Goal: Information Seeking & Learning: Learn about a topic

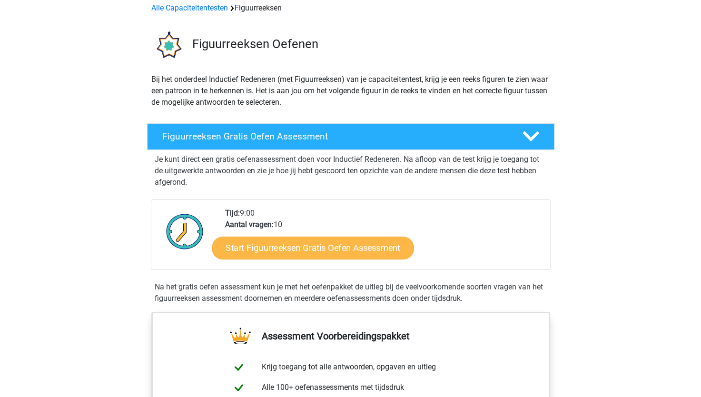
scroll to position [48, 0]
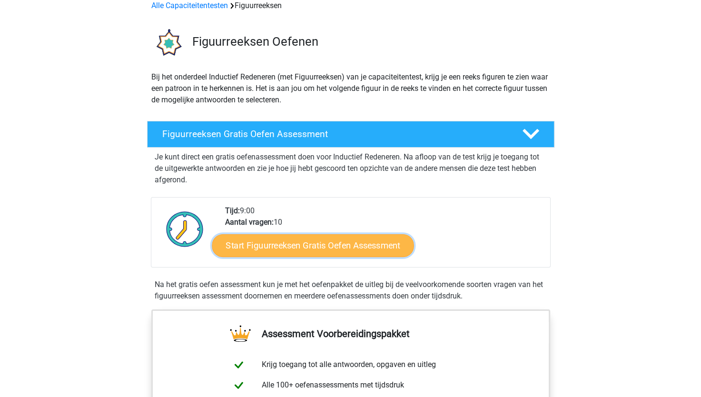
click at [268, 238] on link "Start Figuurreeksen Gratis Oefen Assessment" at bounding box center [313, 245] width 202 height 23
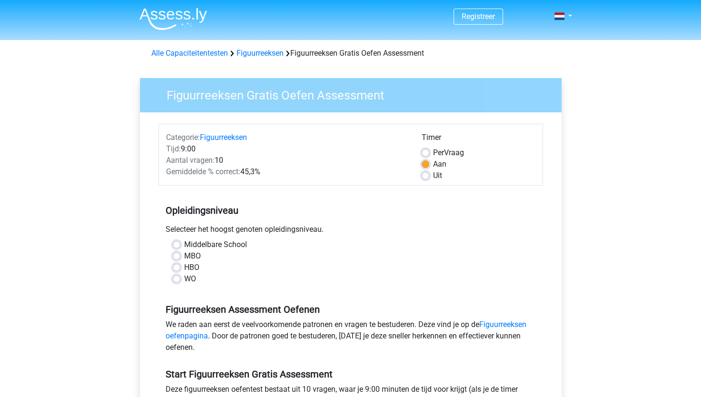
click at [188, 265] on label "HBO" at bounding box center [191, 267] width 15 height 11
click at [180, 265] on input "HBO" at bounding box center [177, 267] width 8 height 10
radio input "true"
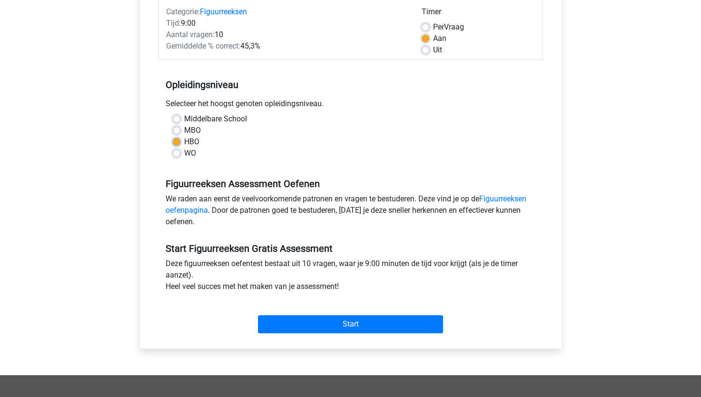
scroll to position [143, 0]
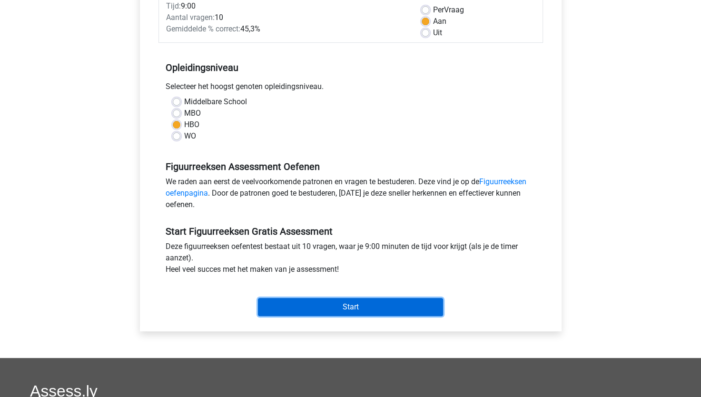
click at [308, 301] on input "Start" at bounding box center [350, 307] width 185 height 18
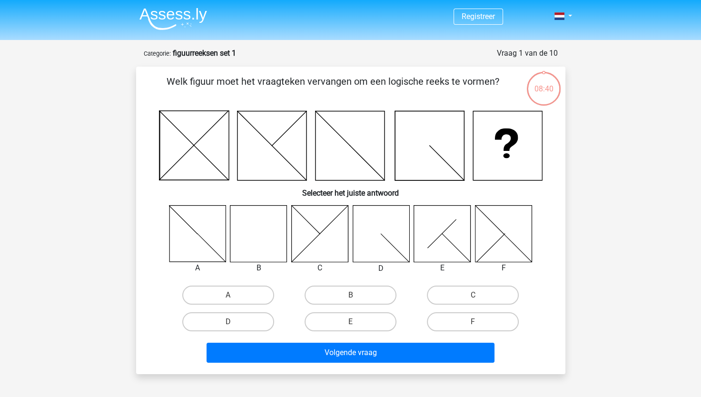
click at [504, 229] on icon at bounding box center [503, 233] width 57 height 57
click at [495, 245] on icon at bounding box center [503, 233] width 57 height 57
click at [457, 322] on label "F" at bounding box center [473, 321] width 92 height 19
click at [473, 322] on input "F" at bounding box center [476, 325] width 6 height 6
radio input "true"
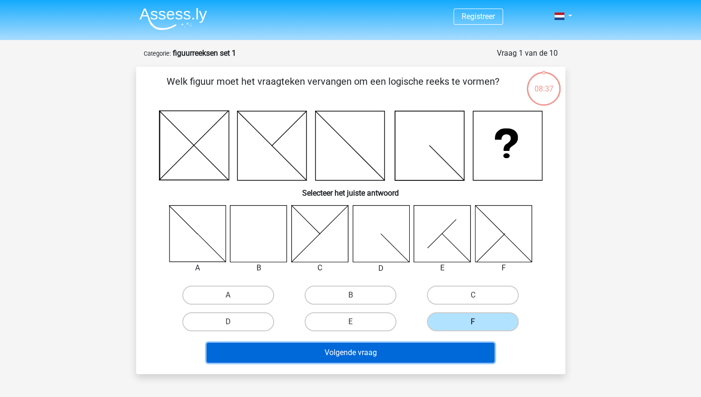
click at [433, 351] on button "Volgende vraag" at bounding box center [351, 353] width 288 height 20
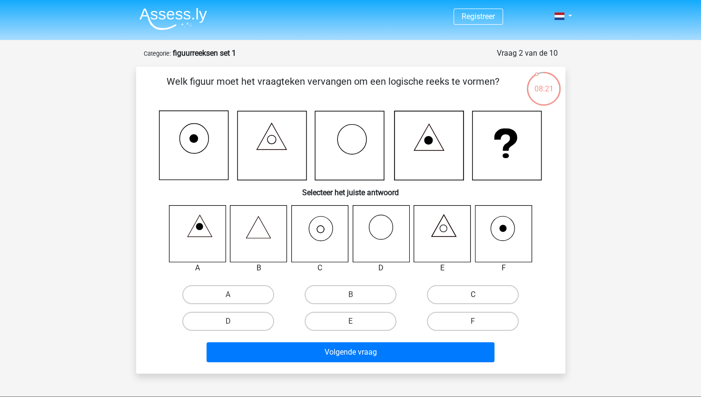
click at [468, 297] on label "C" at bounding box center [473, 294] width 92 height 19
click at [473, 297] on input "C" at bounding box center [476, 298] width 6 height 6
radio input "true"
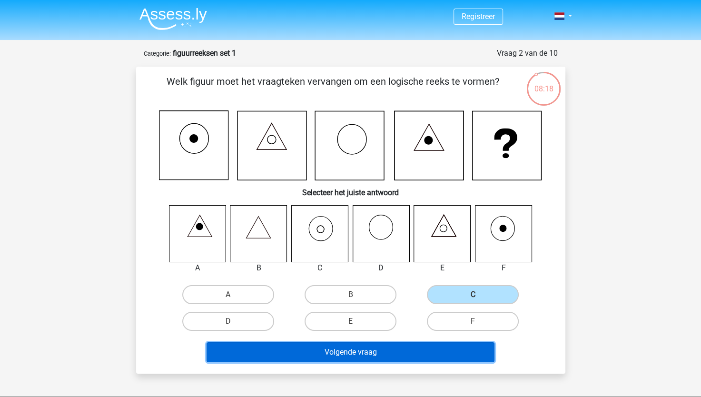
click at [406, 354] on button "Volgende vraag" at bounding box center [351, 352] width 288 height 20
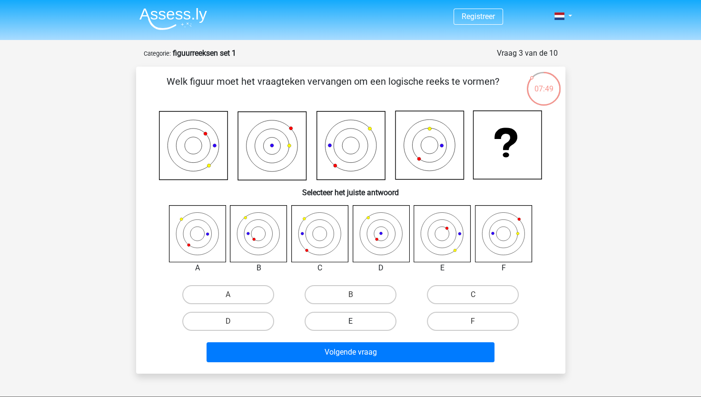
click at [359, 317] on label "E" at bounding box center [351, 321] width 92 height 19
click at [357, 321] on input "E" at bounding box center [353, 324] width 6 height 6
radio input "true"
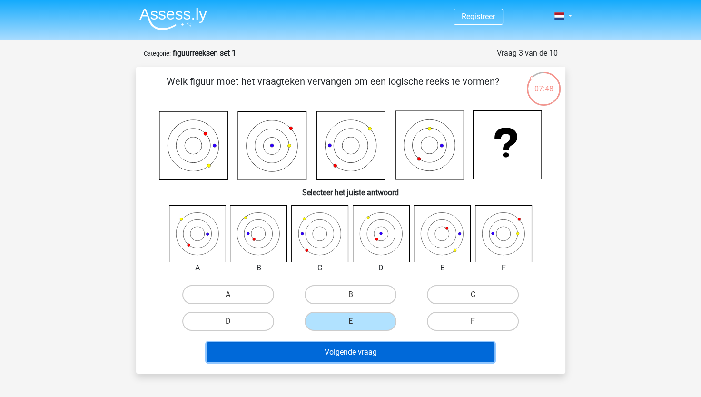
click at [370, 349] on button "Volgende vraag" at bounding box center [351, 352] width 288 height 20
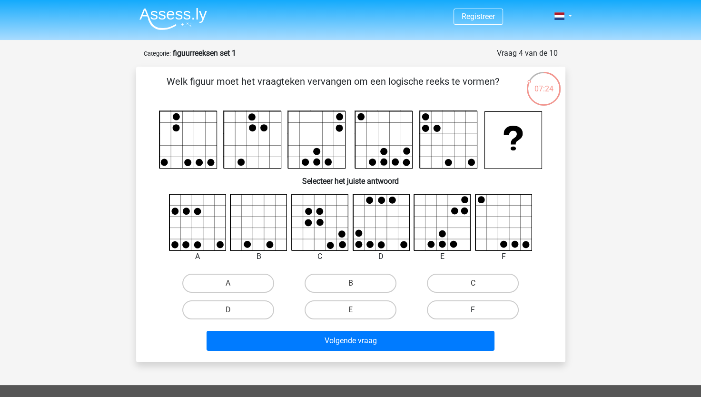
click at [444, 309] on label "F" at bounding box center [473, 309] width 92 height 19
click at [473, 310] on input "F" at bounding box center [476, 313] width 6 height 6
radio input "true"
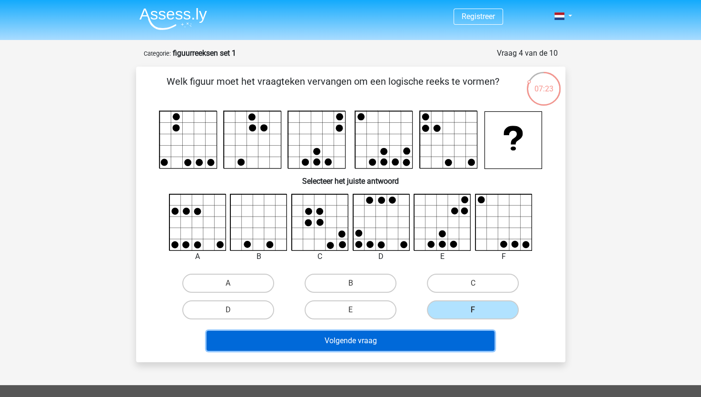
click at [449, 335] on button "Volgende vraag" at bounding box center [351, 341] width 288 height 20
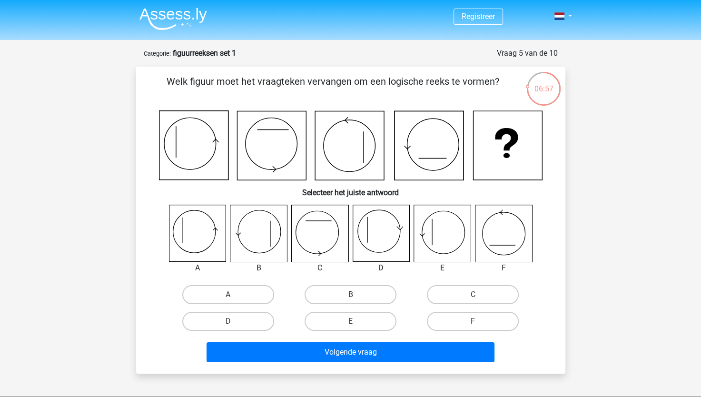
click at [335, 291] on label "B" at bounding box center [351, 294] width 92 height 19
click at [350, 295] on input "B" at bounding box center [353, 298] width 6 height 6
radio input "true"
click at [441, 325] on label "F" at bounding box center [473, 321] width 92 height 19
click at [473, 325] on input "F" at bounding box center [476, 324] width 6 height 6
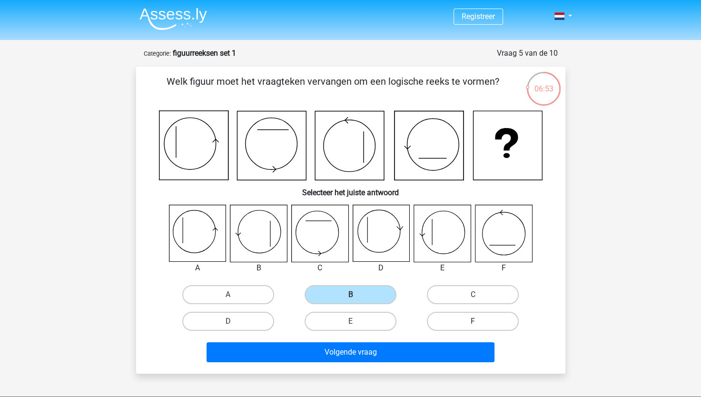
radio input "true"
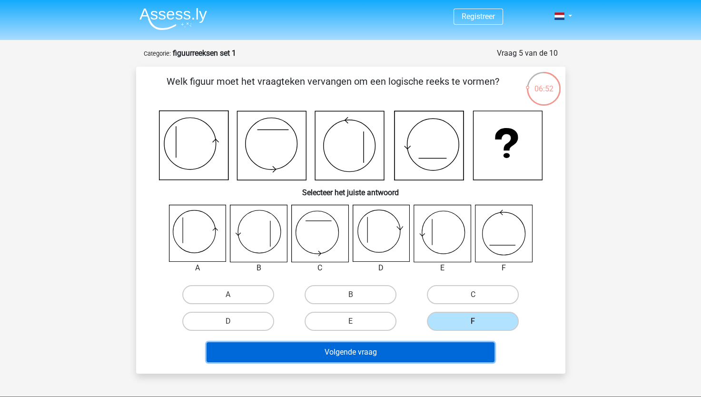
click at [411, 346] on button "Volgende vraag" at bounding box center [351, 352] width 288 height 20
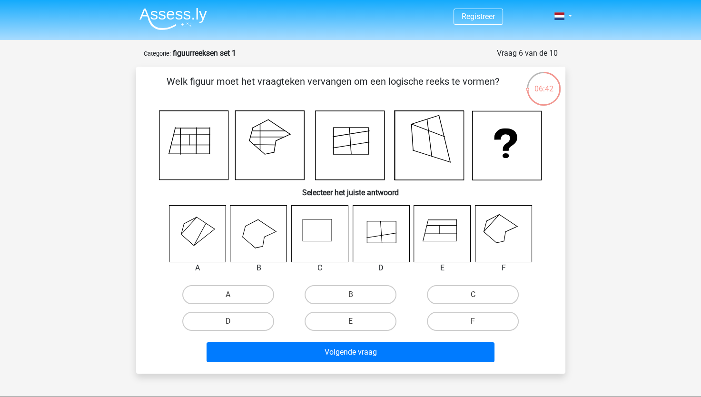
click at [268, 227] on icon at bounding box center [258, 233] width 57 height 57
click at [350, 290] on label "B" at bounding box center [351, 294] width 92 height 19
click at [350, 295] on input "B" at bounding box center [353, 298] width 6 height 6
radio input "true"
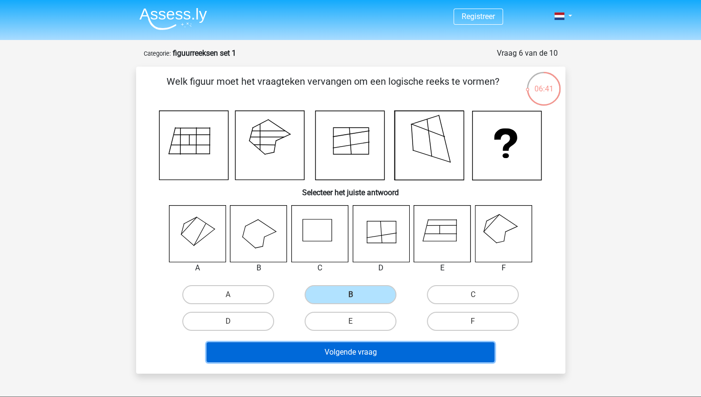
click at [387, 351] on button "Volgende vraag" at bounding box center [351, 352] width 288 height 20
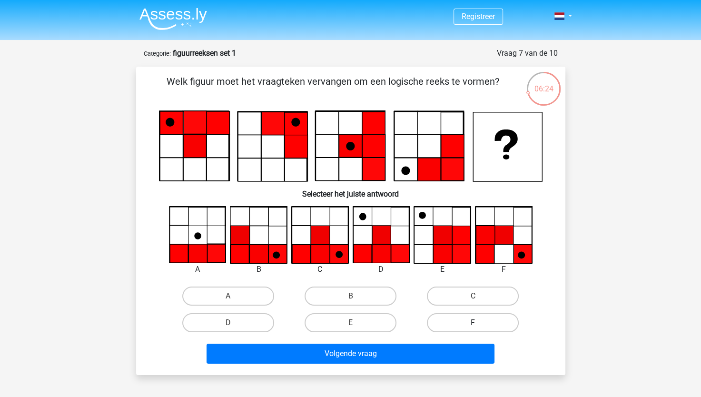
click at [471, 321] on label "F" at bounding box center [473, 322] width 92 height 19
click at [473, 323] on input "F" at bounding box center [476, 326] width 6 height 6
radio input "true"
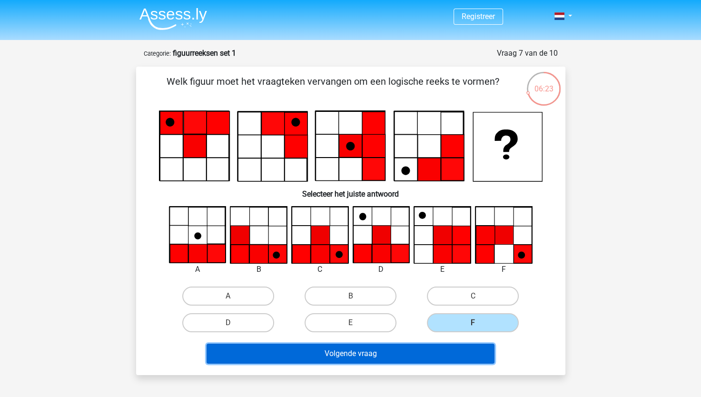
click at [464, 347] on button "Volgende vraag" at bounding box center [351, 354] width 288 height 20
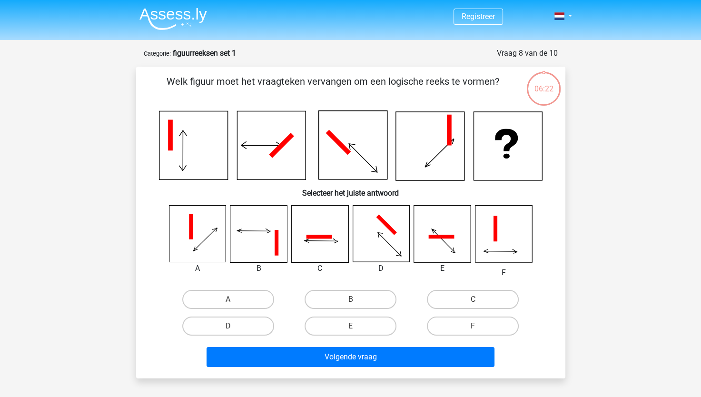
scroll to position [48, 0]
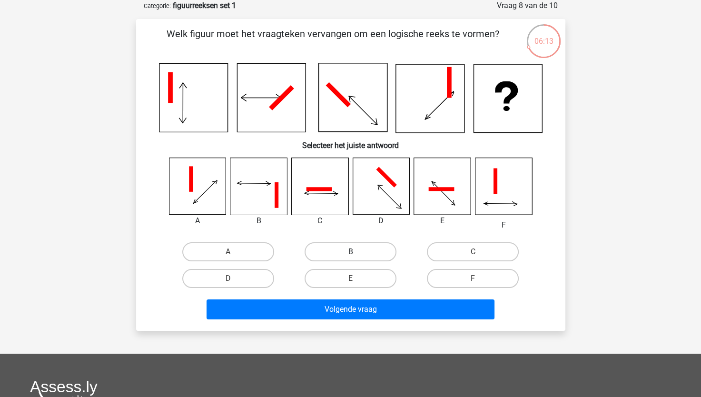
click at [360, 252] on label "B" at bounding box center [351, 251] width 92 height 19
click at [357, 252] on input "B" at bounding box center [353, 255] width 6 height 6
radio input "true"
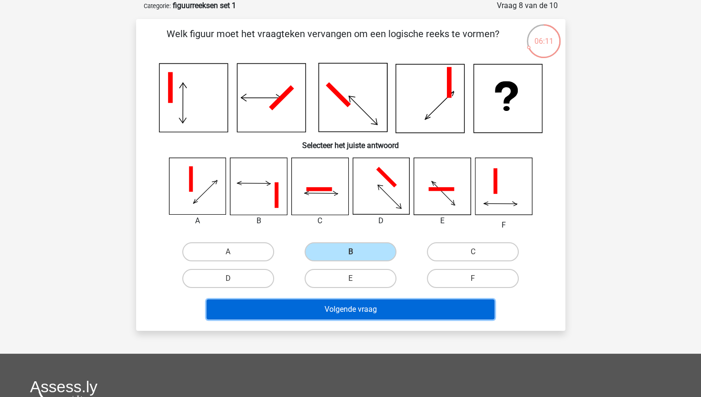
click at [388, 311] on button "Volgende vraag" at bounding box center [351, 309] width 288 height 20
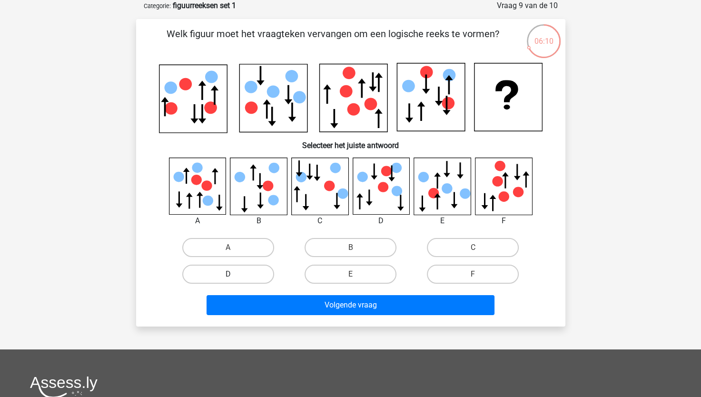
click at [258, 271] on label "D" at bounding box center [228, 274] width 92 height 19
click at [234, 274] on input "D" at bounding box center [231, 277] width 6 height 6
radio input "true"
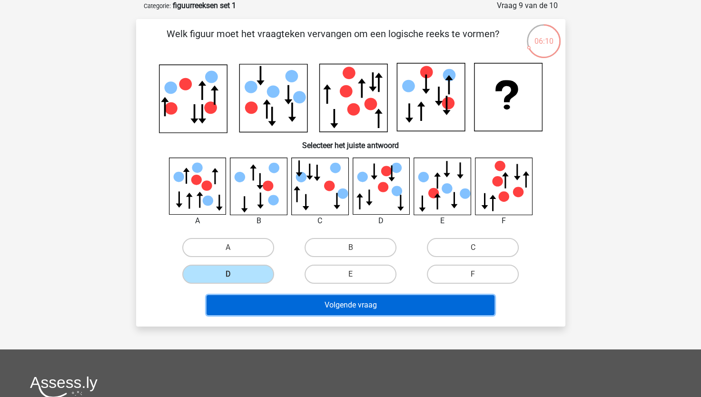
click at [286, 302] on button "Volgende vraag" at bounding box center [351, 305] width 288 height 20
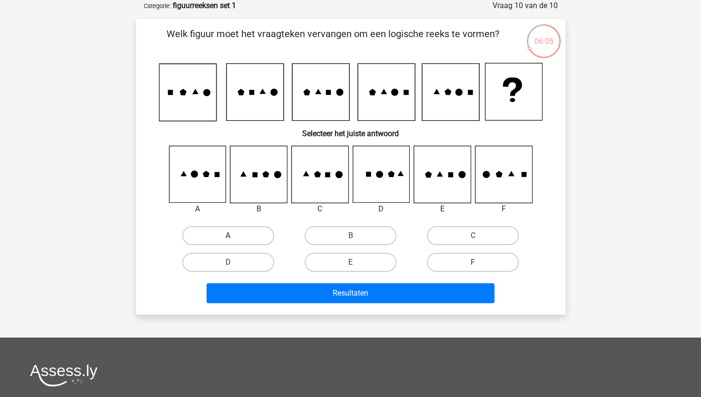
click at [246, 237] on label "A" at bounding box center [228, 235] width 92 height 19
click at [234, 237] on input "A" at bounding box center [231, 239] width 6 height 6
radio input "true"
click at [376, 238] on label "B" at bounding box center [351, 235] width 92 height 19
click at [357, 238] on input "B" at bounding box center [353, 239] width 6 height 6
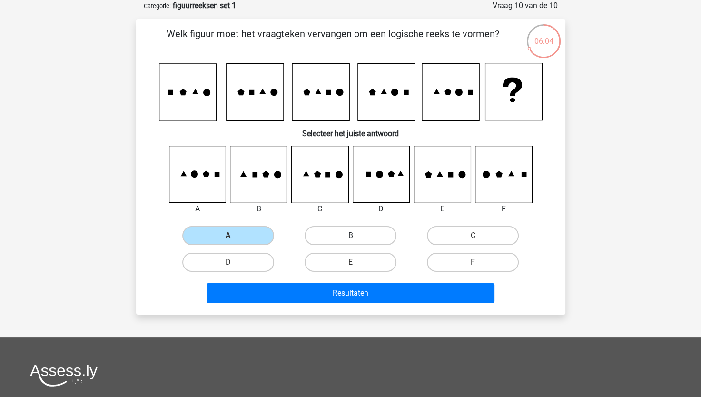
radio input "true"
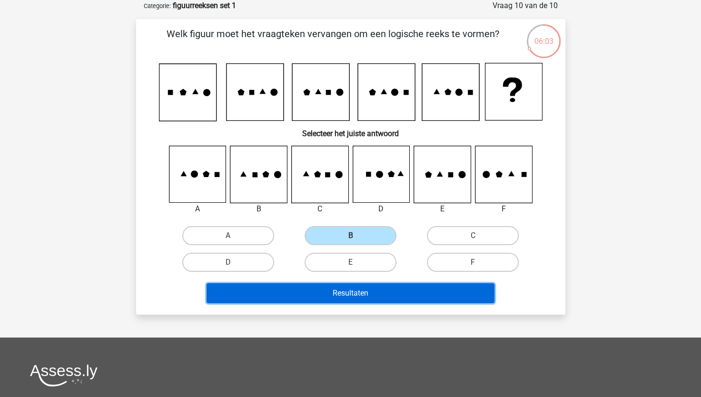
click at [402, 285] on button "Resultaten" at bounding box center [351, 293] width 288 height 20
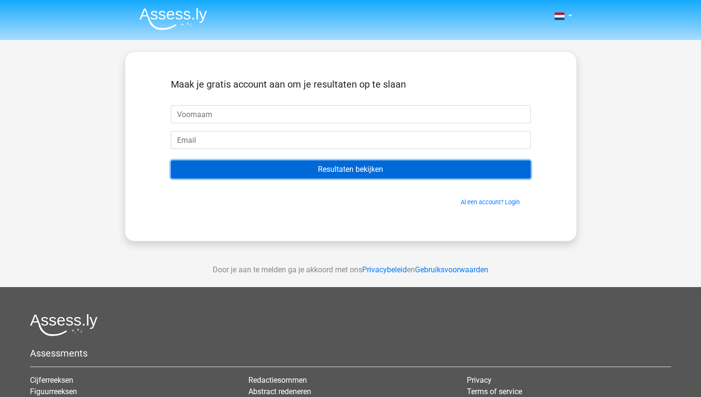
click at [324, 171] on input "Resultaten bekijken" at bounding box center [351, 169] width 360 height 18
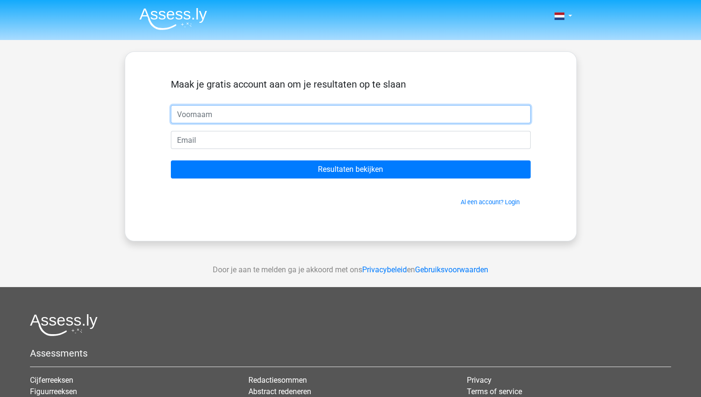
click at [262, 114] on input "text" at bounding box center [351, 114] width 360 height 18
type input "Rowien"
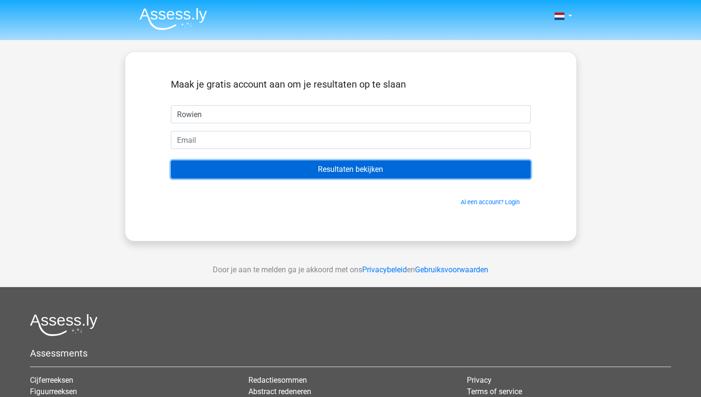
click at [251, 167] on input "Resultaten bekijken" at bounding box center [351, 169] width 360 height 18
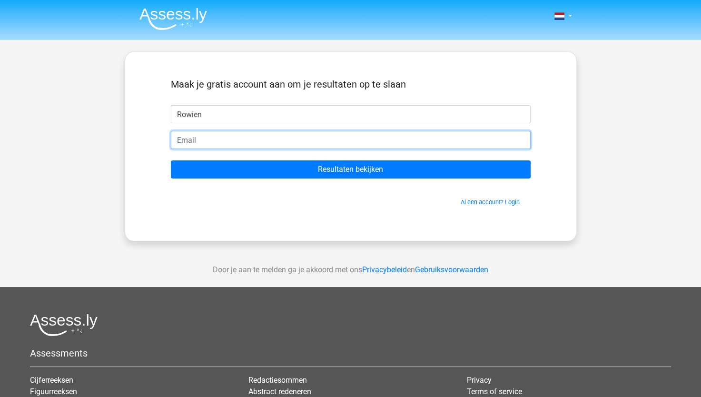
click at [236, 142] on input "email" at bounding box center [351, 140] width 360 height 18
type input "ford-9@live.nl"
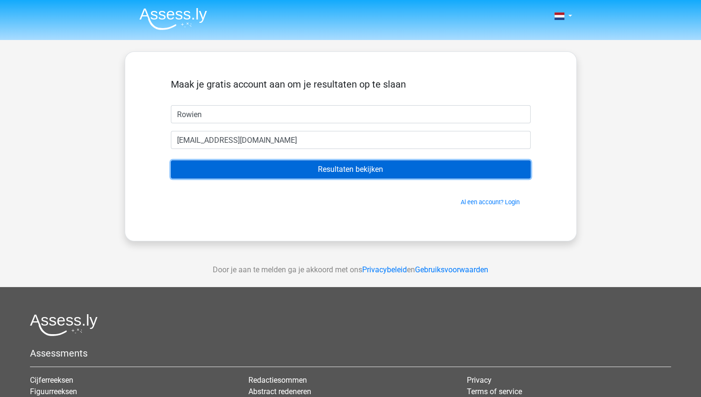
click at [243, 173] on input "Resultaten bekijken" at bounding box center [351, 169] width 360 height 18
click at [288, 169] on input "Resultaten bekijken" at bounding box center [351, 169] width 360 height 18
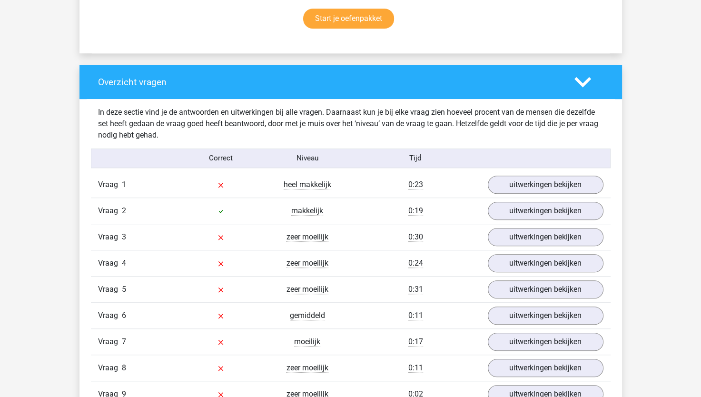
scroll to position [666, 0]
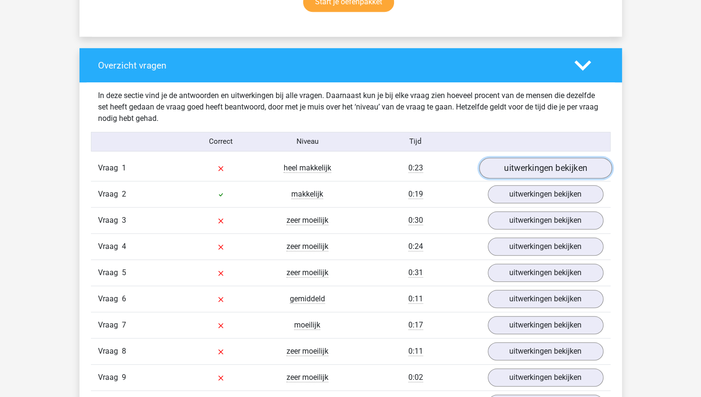
click at [517, 170] on link "uitwerkingen bekijken" at bounding box center [545, 168] width 133 height 21
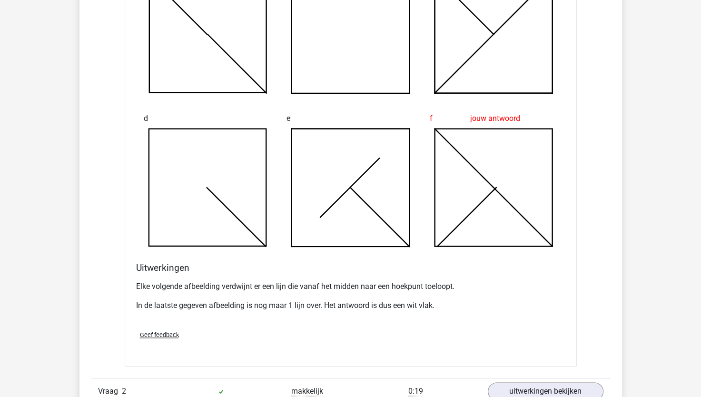
scroll to position [1000, 0]
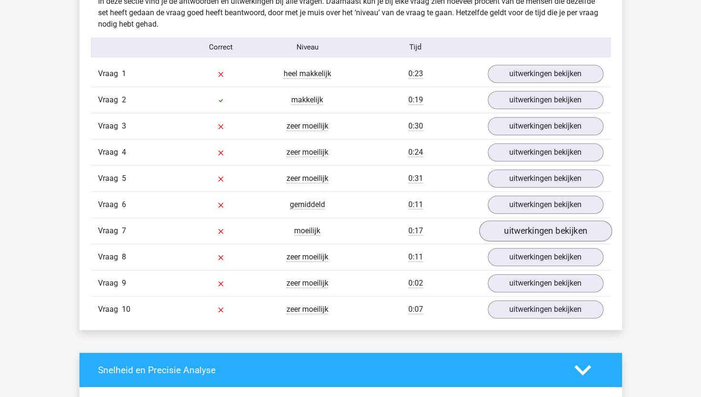
scroll to position [714, 0]
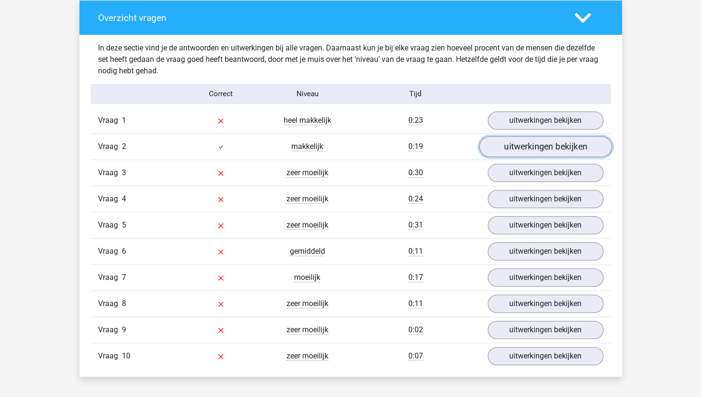
click at [525, 147] on link "uitwerkingen bekijken" at bounding box center [545, 146] width 133 height 21
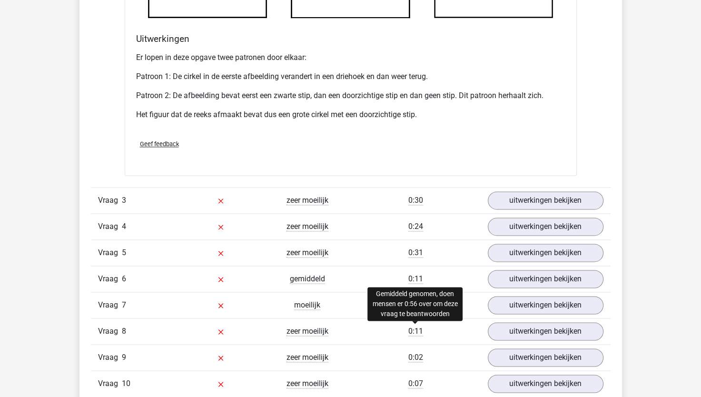
scroll to position [1428, 0]
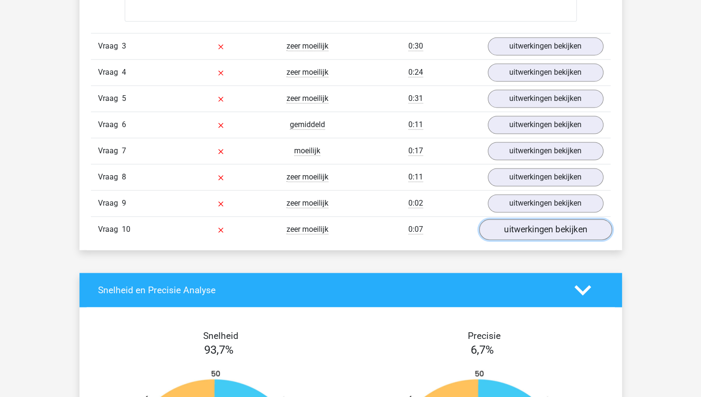
click at [535, 230] on link "uitwerkingen bekijken" at bounding box center [545, 229] width 133 height 21
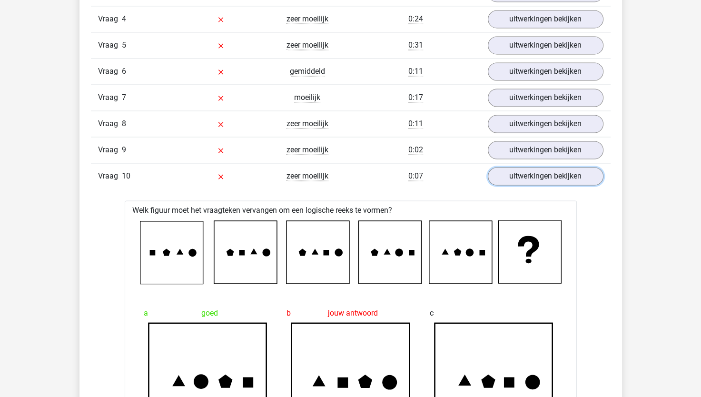
scroll to position [1476, 0]
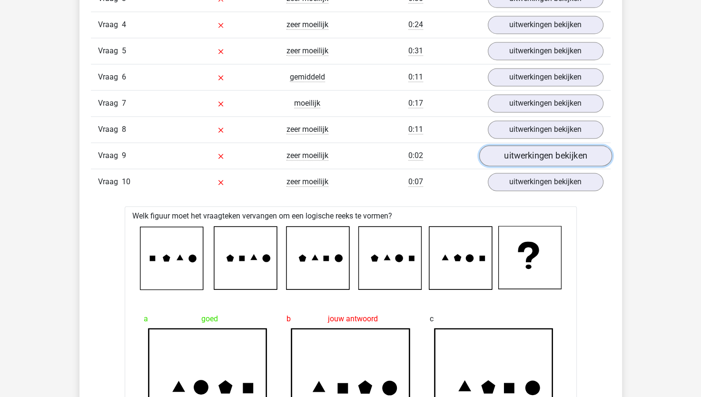
click at [516, 150] on link "uitwerkingen bekijken" at bounding box center [545, 155] width 133 height 21
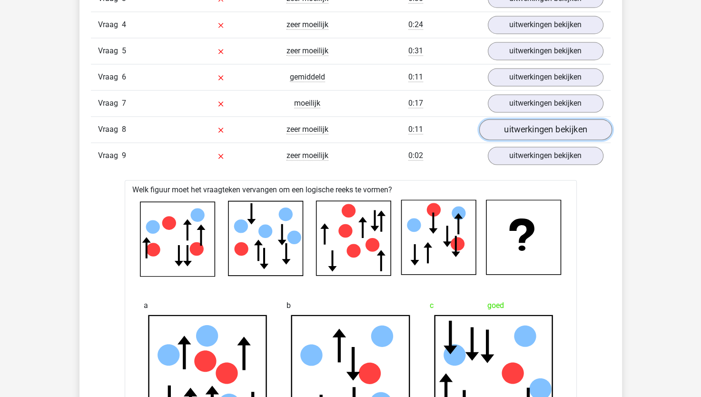
click at [513, 128] on link "uitwerkingen bekijken" at bounding box center [545, 129] width 133 height 21
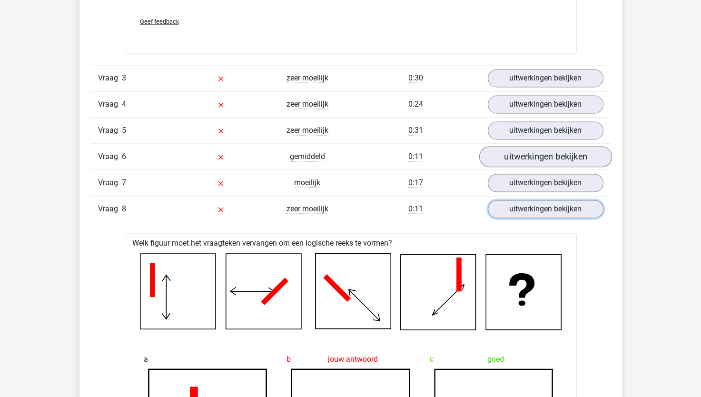
scroll to position [1380, 0]
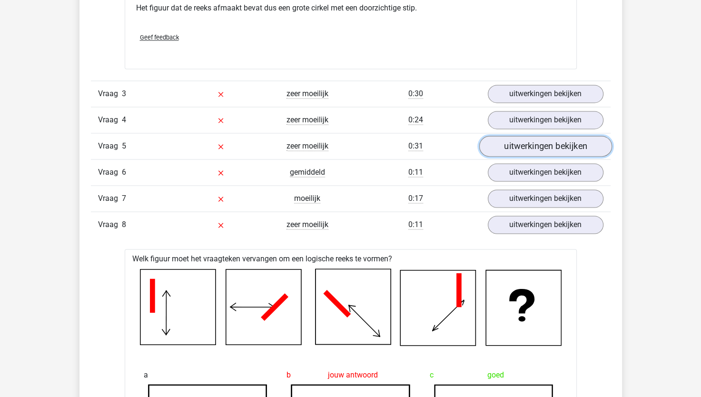
click at [519, 145] on link "uitwerkingen bekijken" at bounding box center [545, 146] width 133 height 21
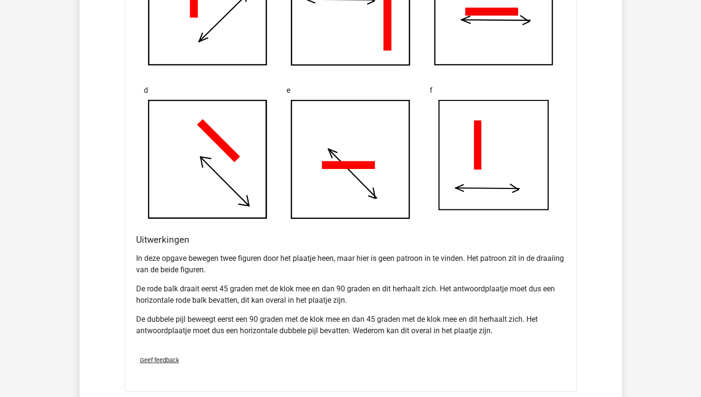
scroll to position [2618, 0]
